Goal: Information Seeking & Learning: Learn about a topic

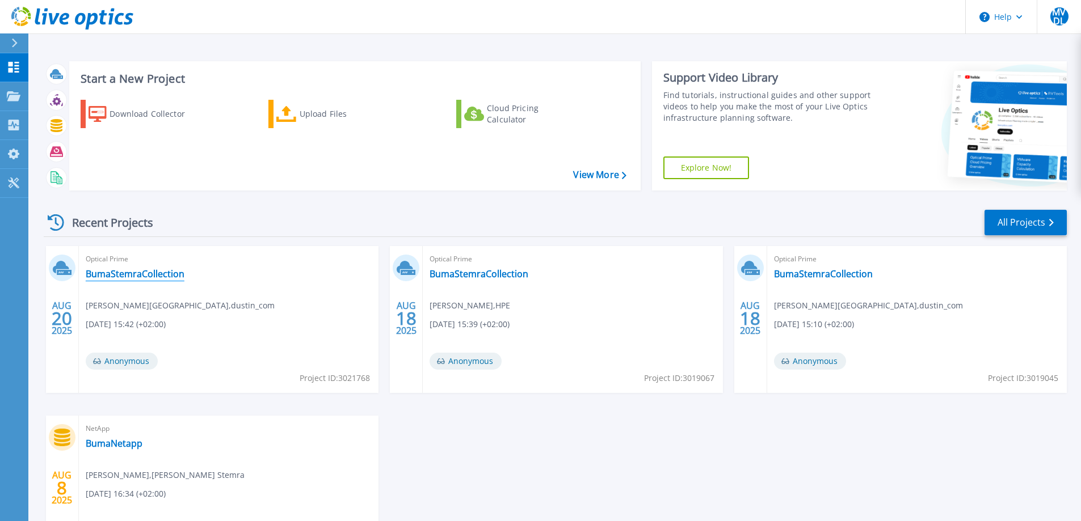
click at [141, 271] on link "BumaStemraCollection" at bounding box center [135, 273] width 99 height 11
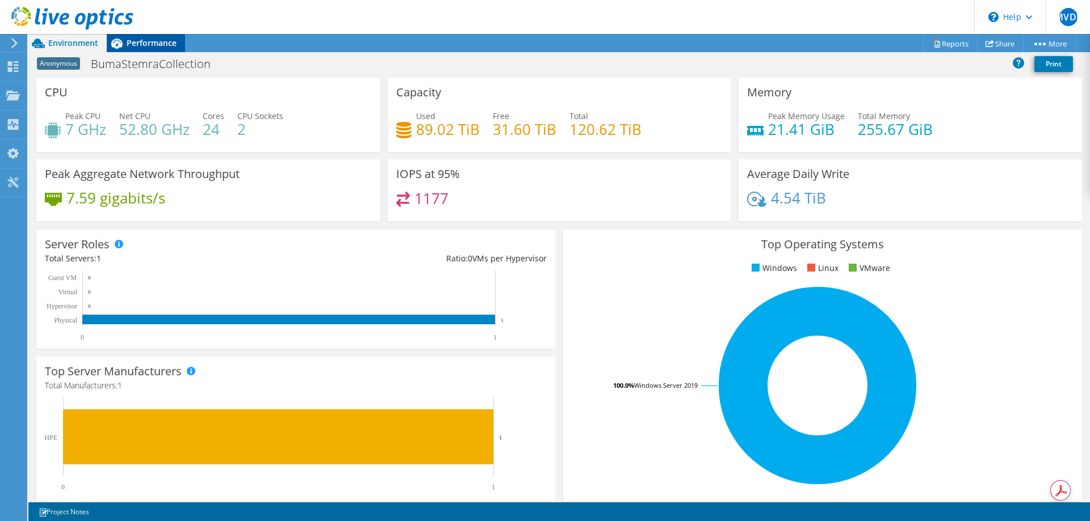
click at [153, 45] on span "Performance" at bounding box center [152, 42] width 50 height 11
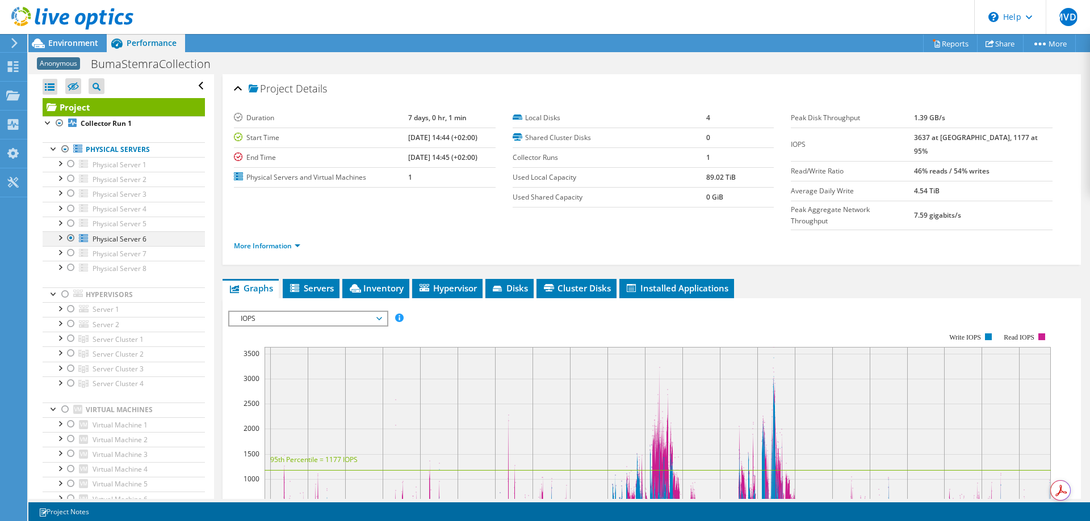
click at [72, 238] on div at bounding box center [70, 239] width 11 height 14
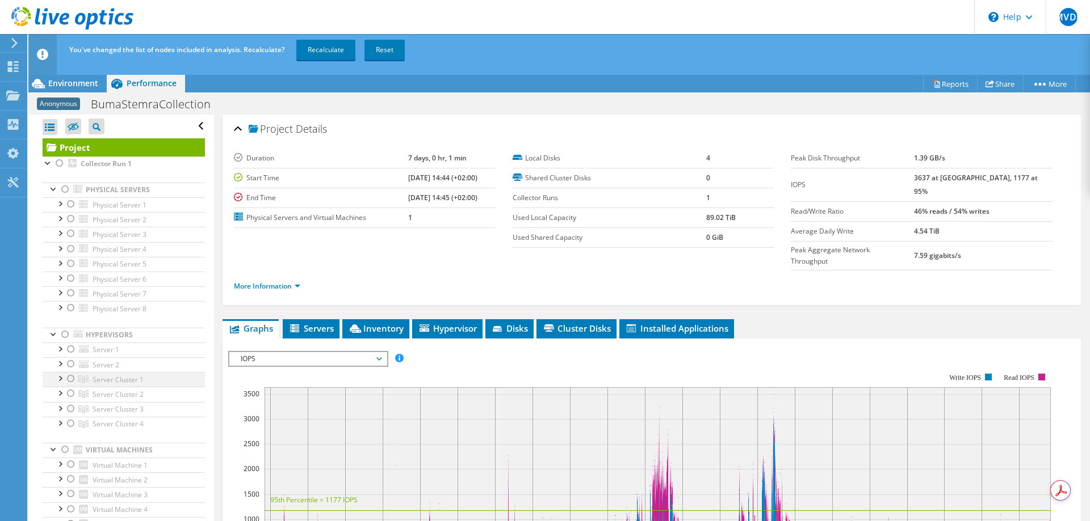
click at [72, 380] on div at bounding box center [70, 379] width 11 height 14
click at [108, 381] on span "Server Cluster 1" at bounding box center [117, 380] width 51 height 10
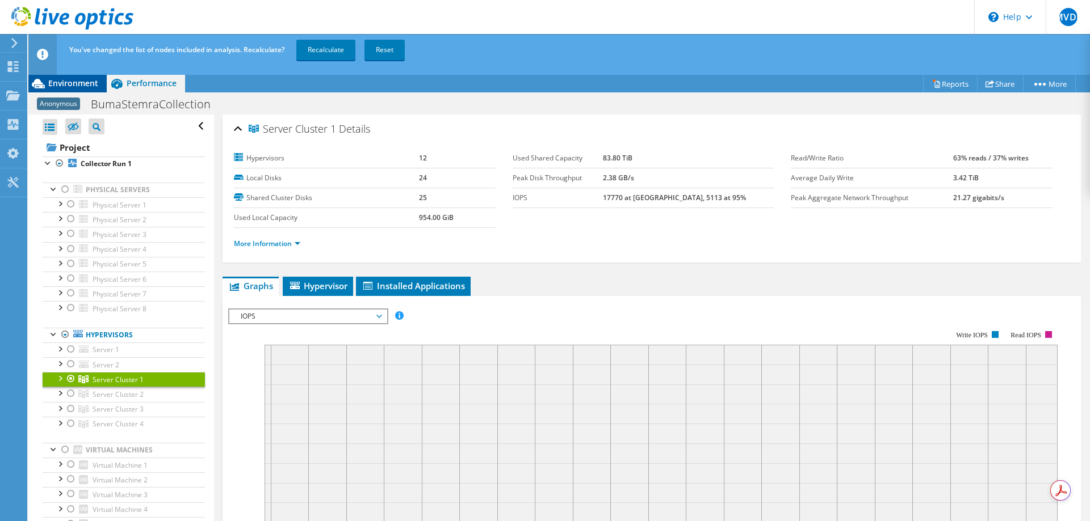
click at [72, 82] on span "Environment" at bounding box center [73, 83] width 50 height 11
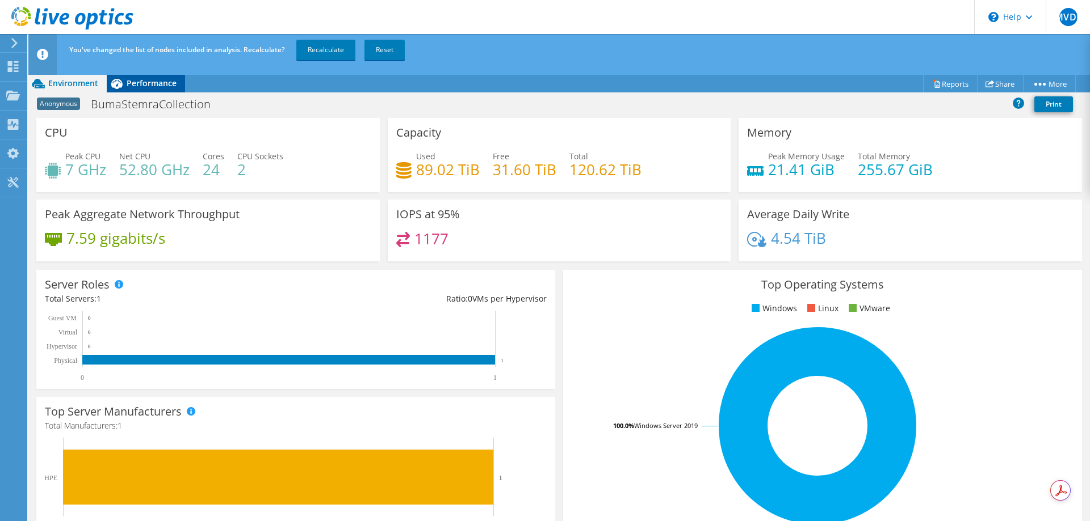
click at [157, 79] on span "Performance" at bounding box center [152, 83] width 50 height 11
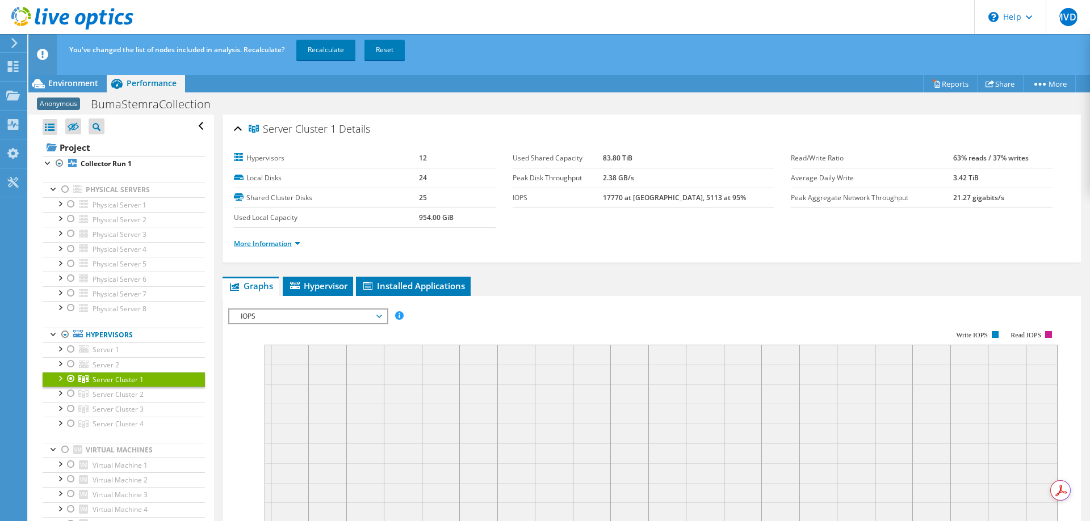
click at [298, 243] on link "More Information" at bounding box center [267, 244] width 66 height 10
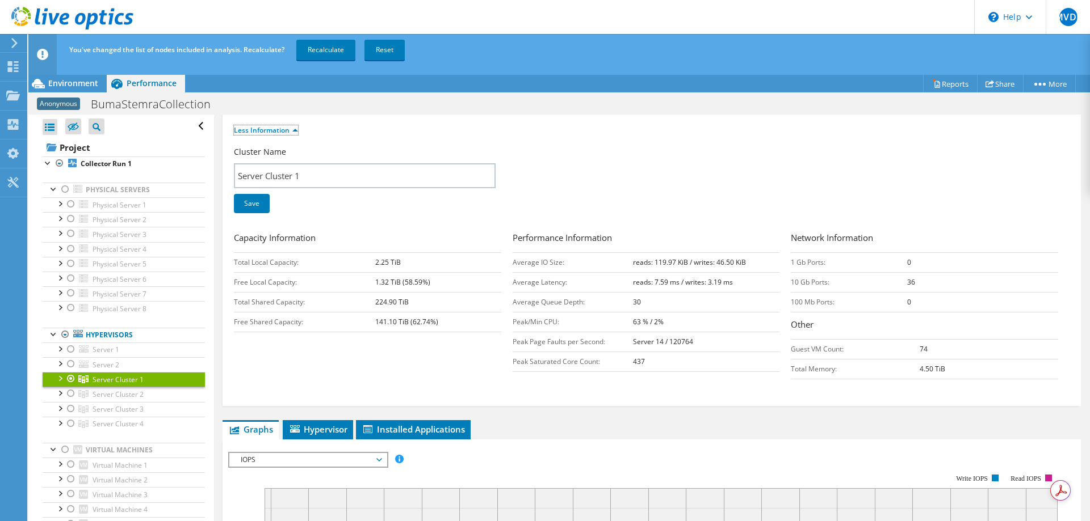
scroll to position [170, 0]
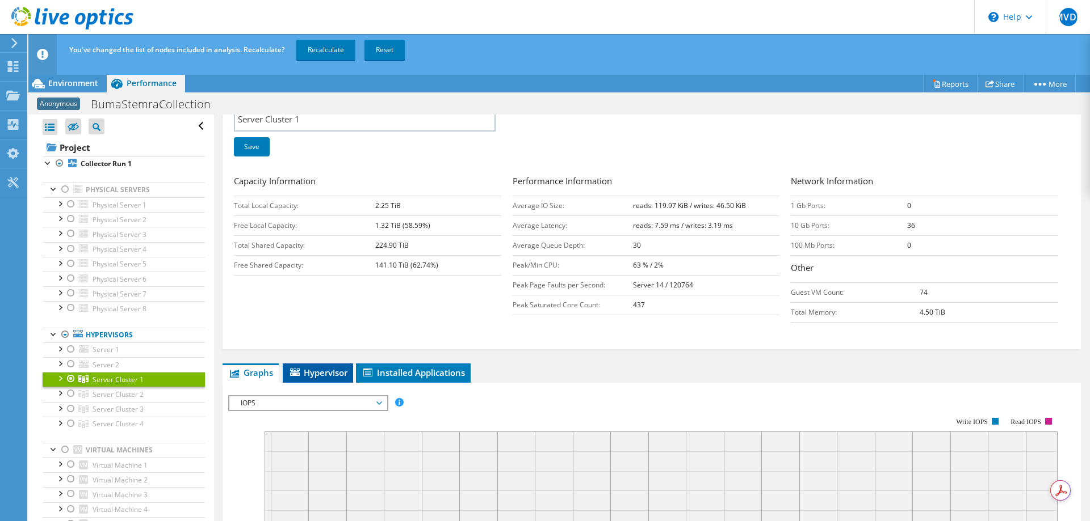
click at [316, 369] on span "Hypervisor" at bounding box center [317, 372] width 59 height 11
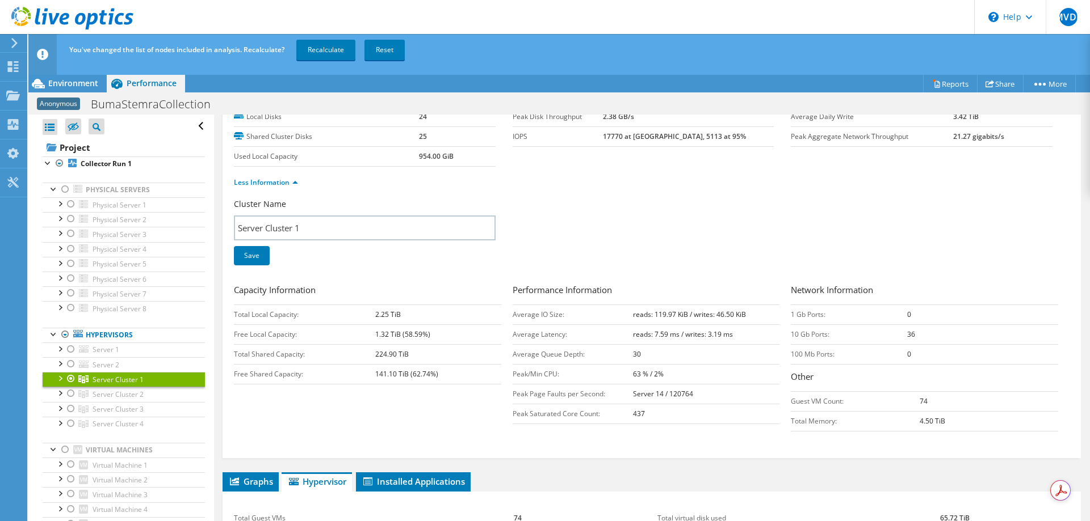
scroll to position [0, 0]
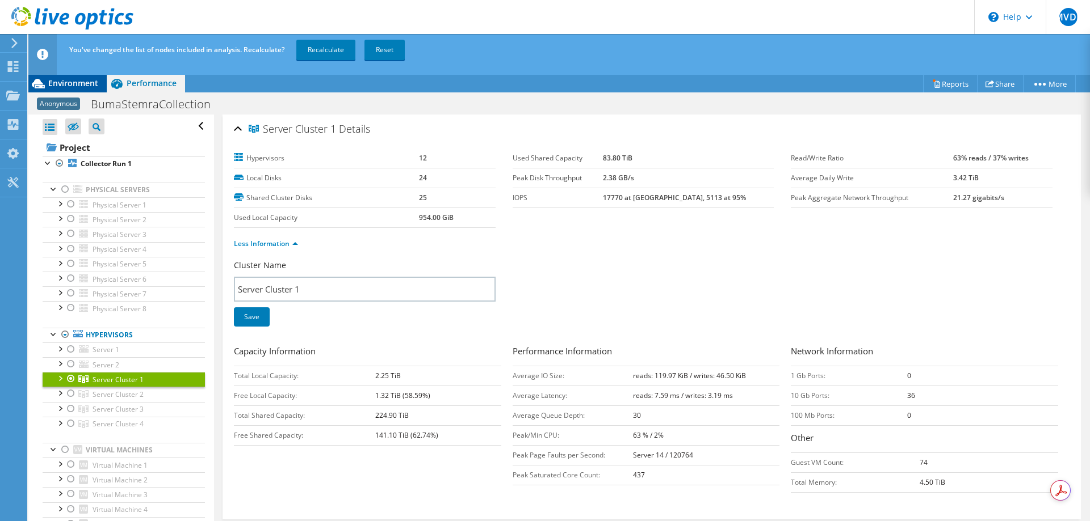
click at [68, 79] on span "Environment" at bounding box center [73, 83] width 50 height 11
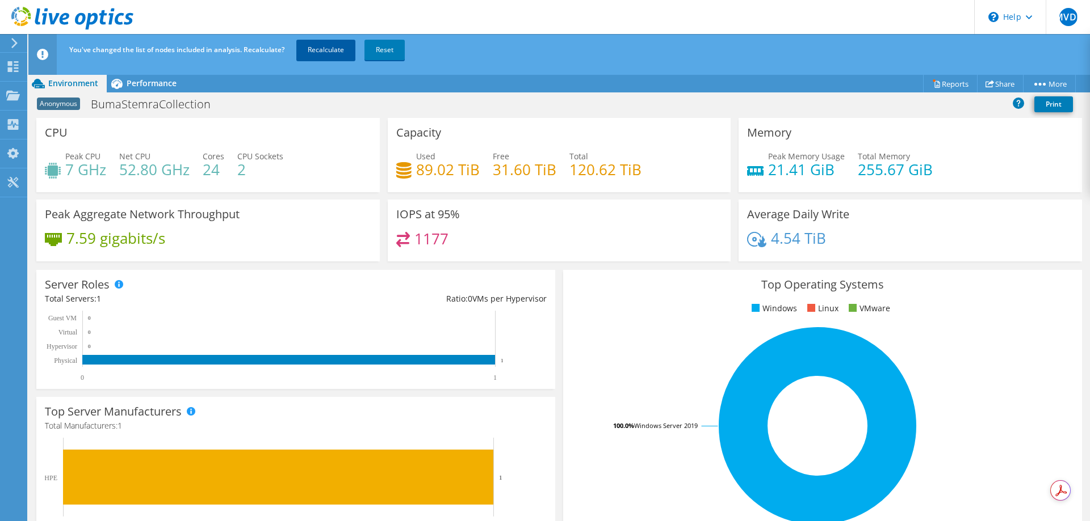
click at [339, 50] on link "Recalculate" at bounding box center [325, 50] width 59 height 20
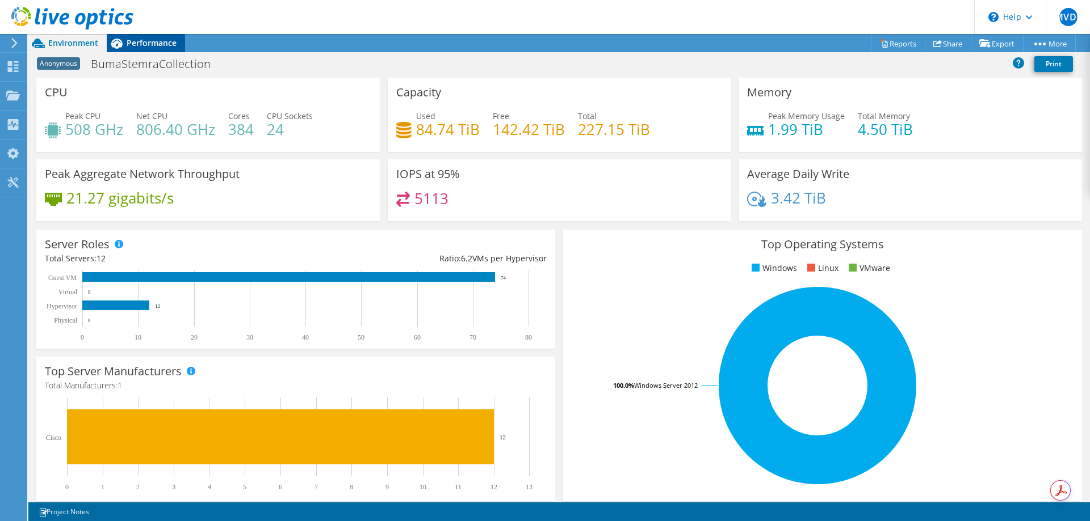
click at [158, 39] on span "Performance" at bounding box center [152, 42] width 50 height 11
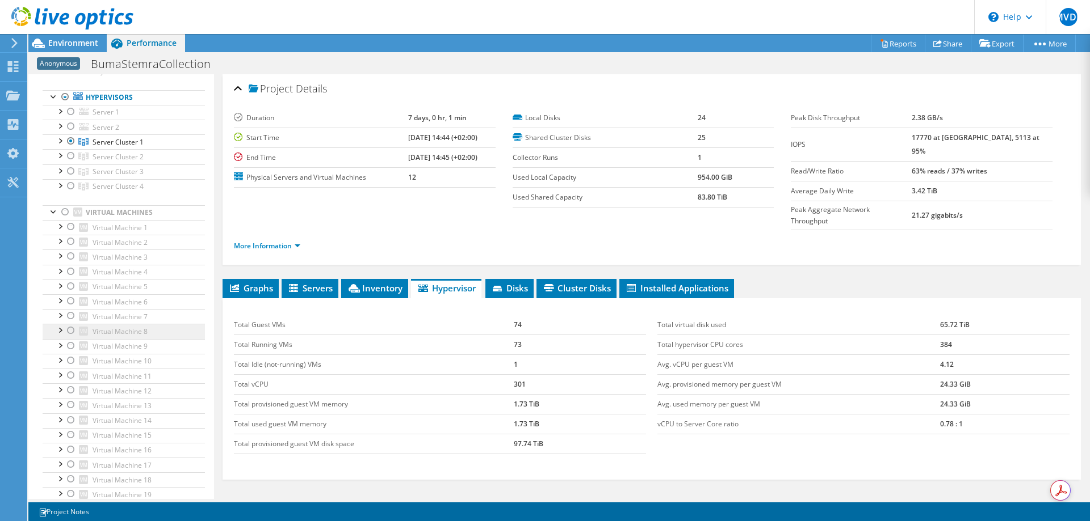
scroll to position [57, 0]
click at [309, 283] on span "Servers" at bounding box center [309, 288] width 45 height 11
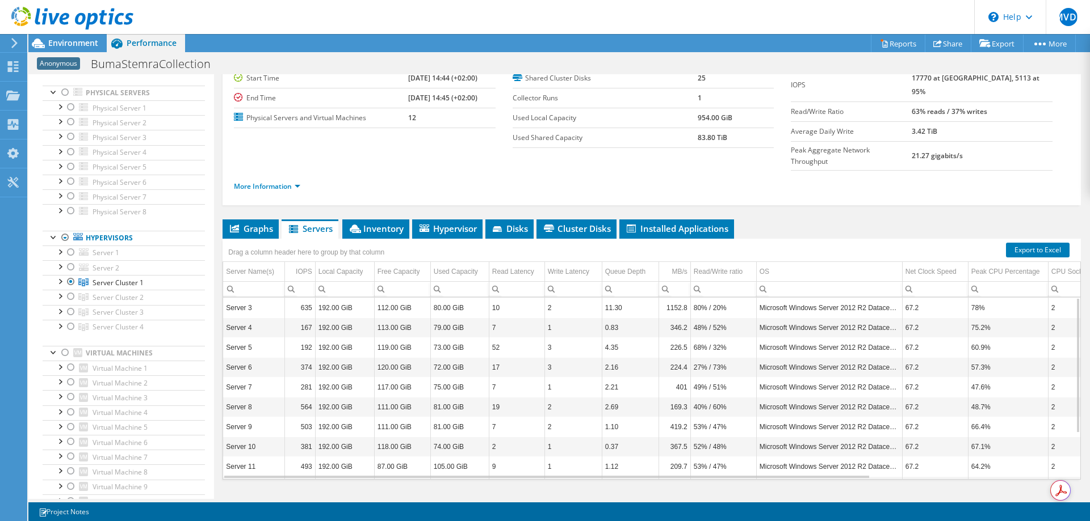
scroll to position [61, 0]
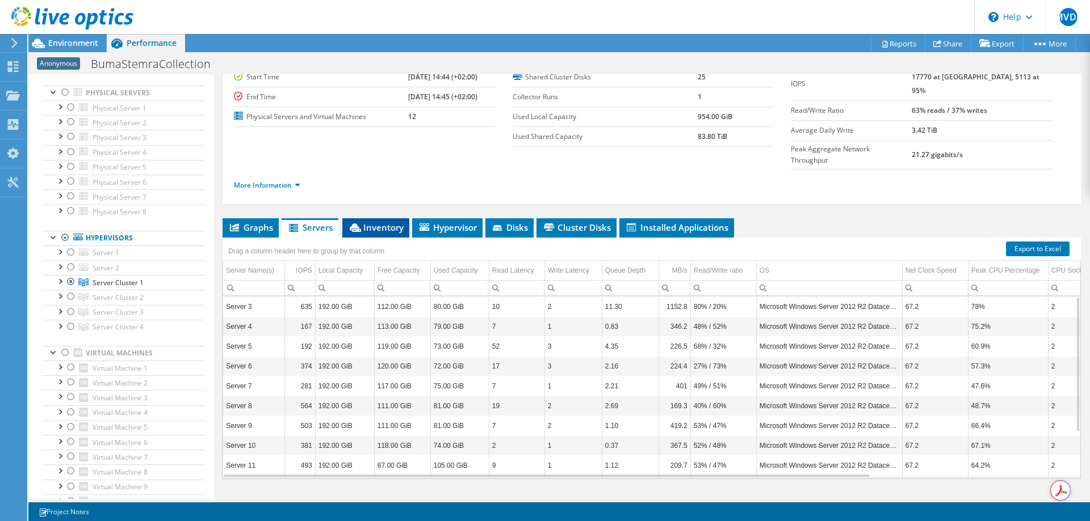
click at [381, 222] on span "Inventory" at bounding box center [376, 227] width 56 height 11
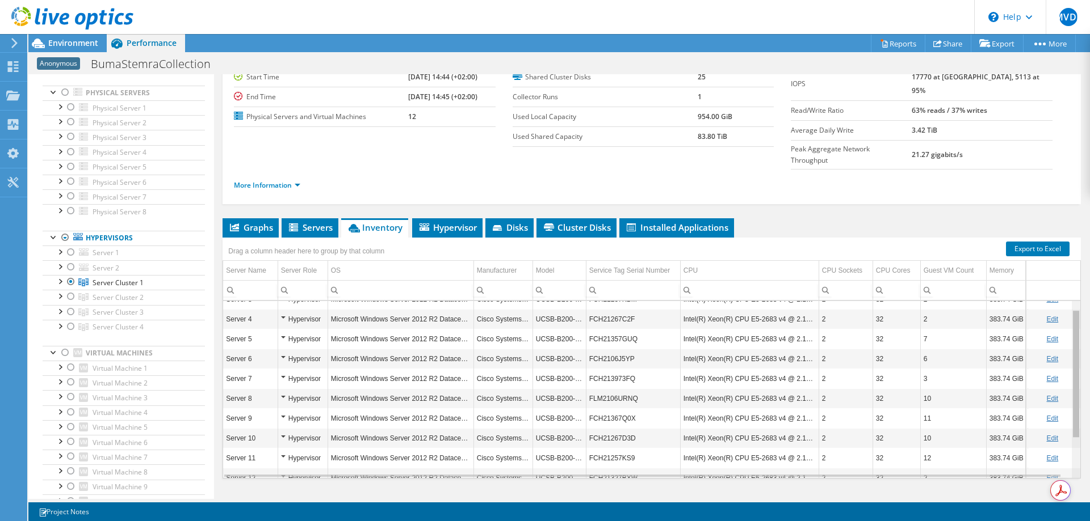
scroll to position [0, 0]
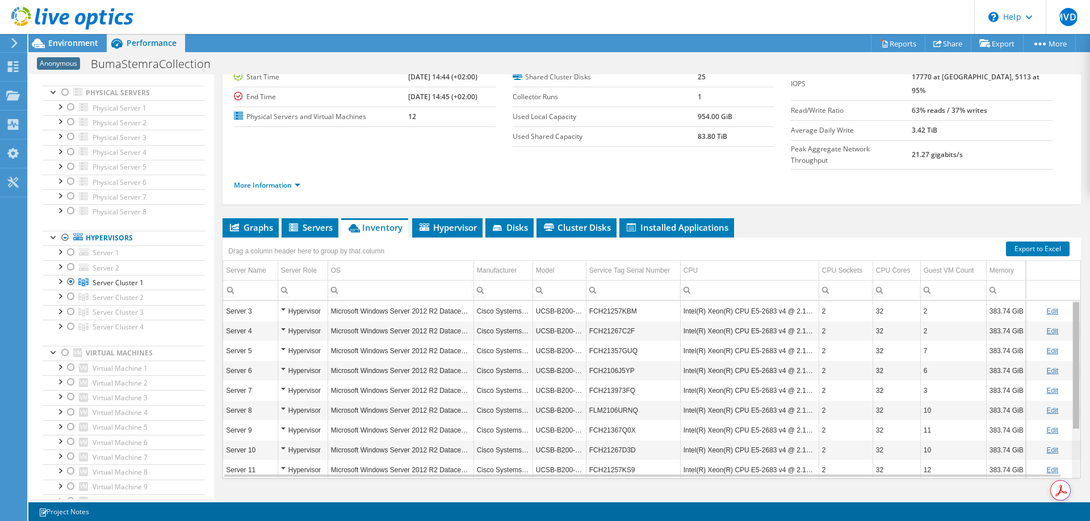
drag, startPoint x: 1069, startPoint y: 379, endPoint x: 1072, endPoint y: 348, distance: 31.4
click at [1072, 348] on body "MVDL End User Menno van der Lugt menno@hpe.com HPE My Profile Log Out \n Help E…" at bounding box center [545, 260] width 1090 height 521
drag, startPoint x: 332, startPoint y: 289, endPoint x: 473, endPoint y: 291, distance: 140.7
click at [473, 301] on td "Microsoft Windows Server 2012 R2 Datacenter" at bounding box center [400, 311] width 146 height 20
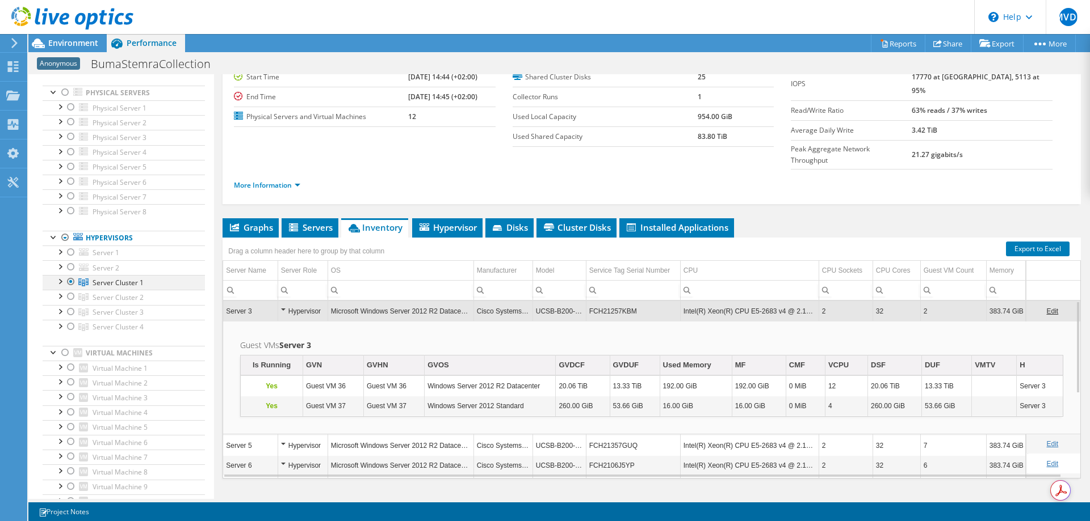
click at [62, 281] on div at bounding box center [59, 280] width 11 height 11
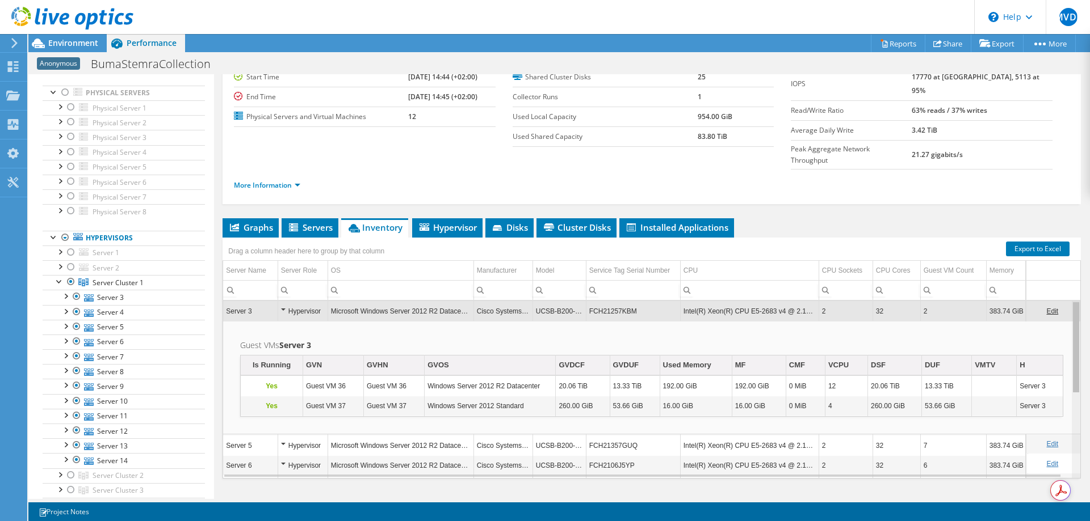
drag, startPoint x: 1067, startPoint y: 359, endPoint x: 1089, endPoint y: 358, distance: 21.6
click at [1089, 358] on body "MVDL End User Menno van der Lugt menno@hpe.com HPE My Profile Log Out \n Help E…" at bounding box center [545, 260] width 1090 height 521
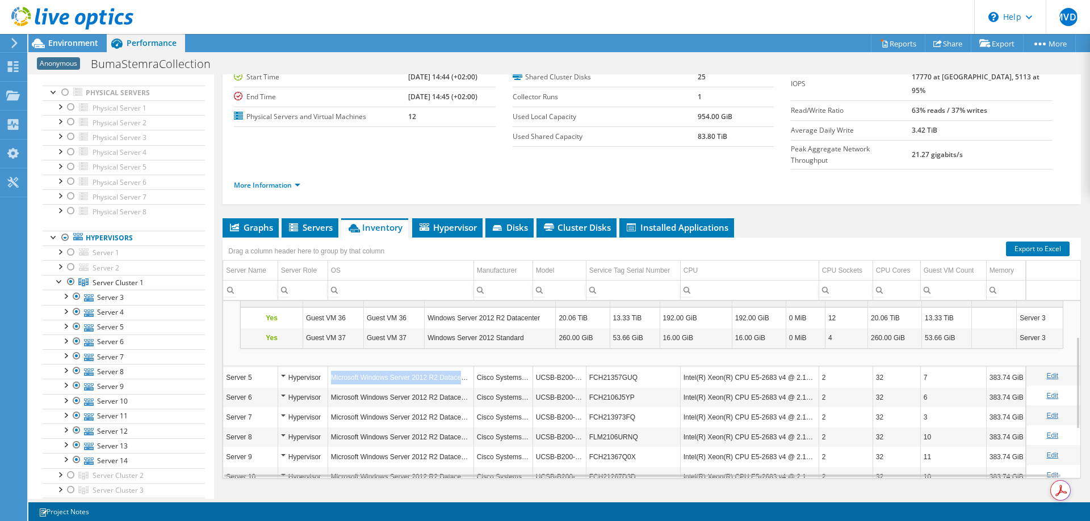
drag, startPoint x: 333, startPoint y: 355, endPoint x: 471, endPoint y: 361, distance: 138.6
click at [471, 368] on td "Microsoft Windows Server 2012 R2 Datacenter" at bounding box center [400, 378] width 146 height 20
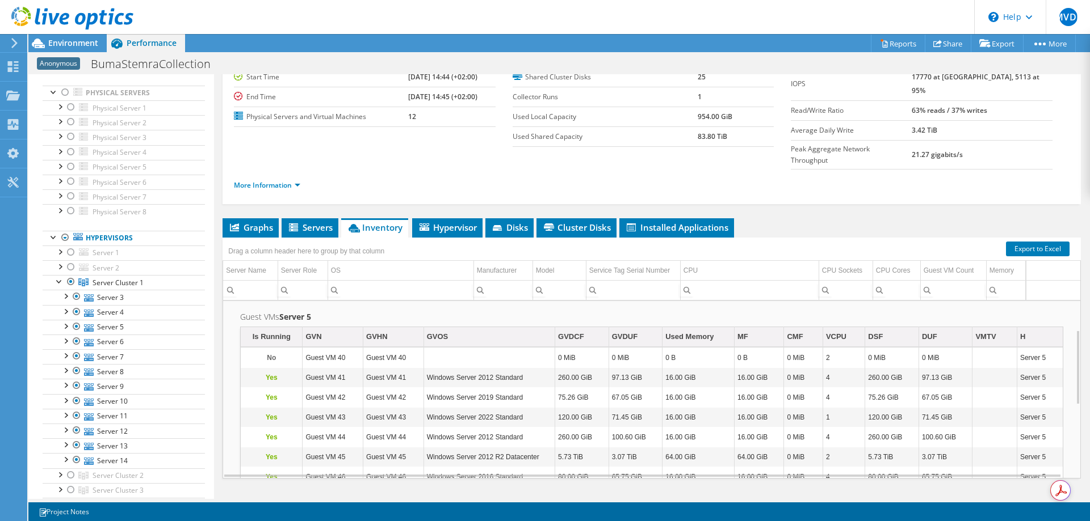
scroll to position [136, 0]
